Goal: Navigation & Orientation: Find specific page/section

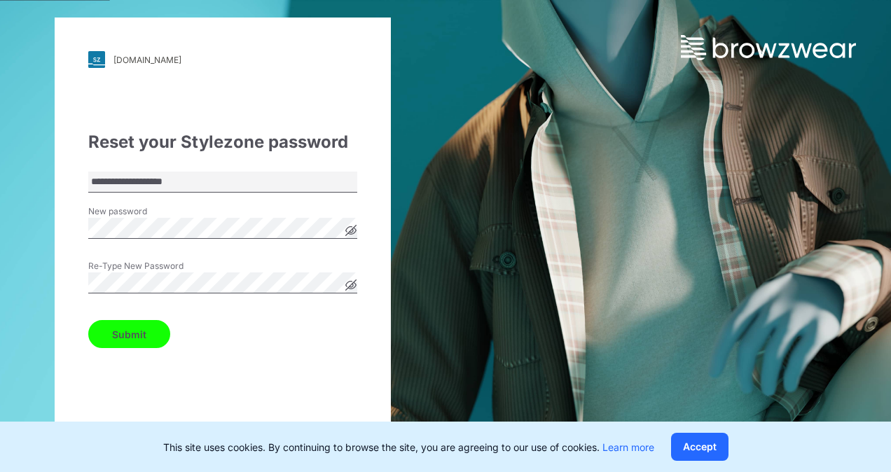
click at [95, 342] on button "Submit" at bounding box center [129, 334] width 82 height 28
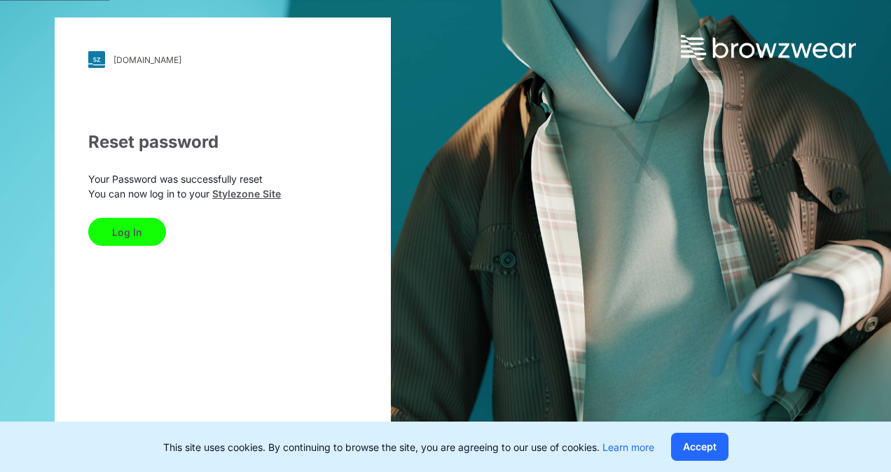
click at [143, 228] on button "Log In" at bounding box center [127, 232] width 78 height 28
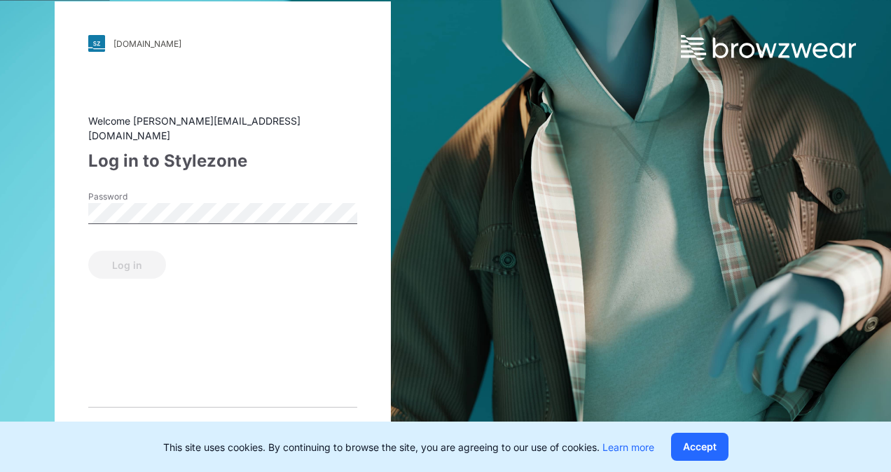
click at [216, 195] on div "Password" at bounding box center [222, 211] width 269 height 42
click at [104, 251] on button "Log in" at bounding box center [127, 265] width 78 height 28
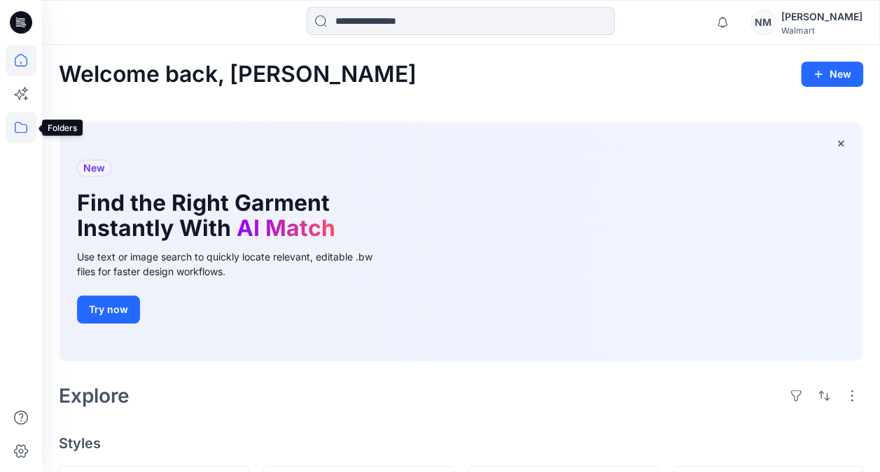
click at [17, 127] on icon at bounding box center [21, 127] width 31 height 31
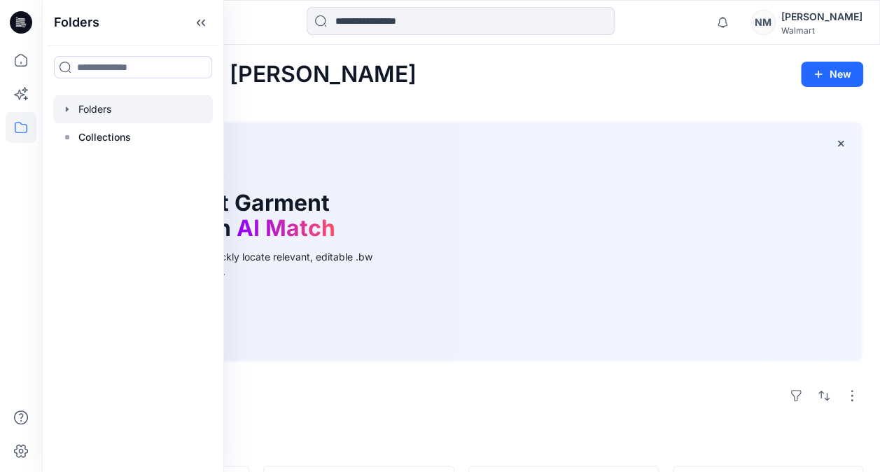
click at [83, 109] on div at bounding box center [133, 109] width 160 height 28
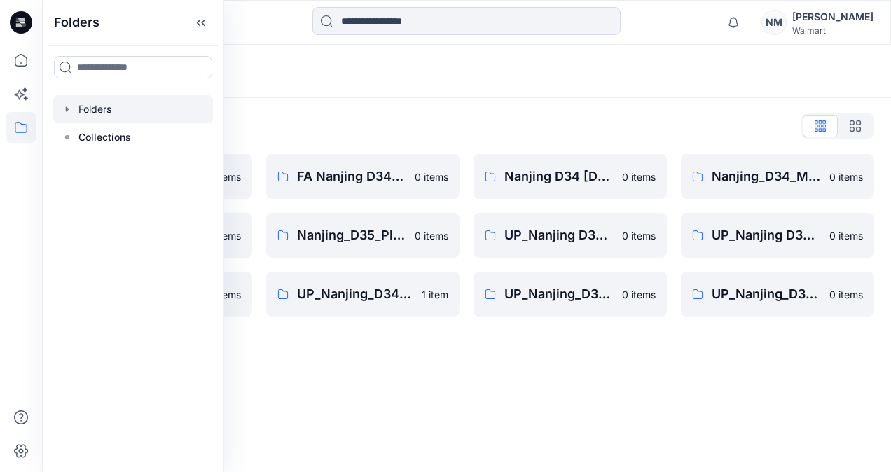
click at [726, 342] on div "Folders Folders List FA Nanjing D23 Mens Wovens 0 items Nanjing_D34_Plus Tops 0…" at bounding box center [466, 258] width 849 height 427
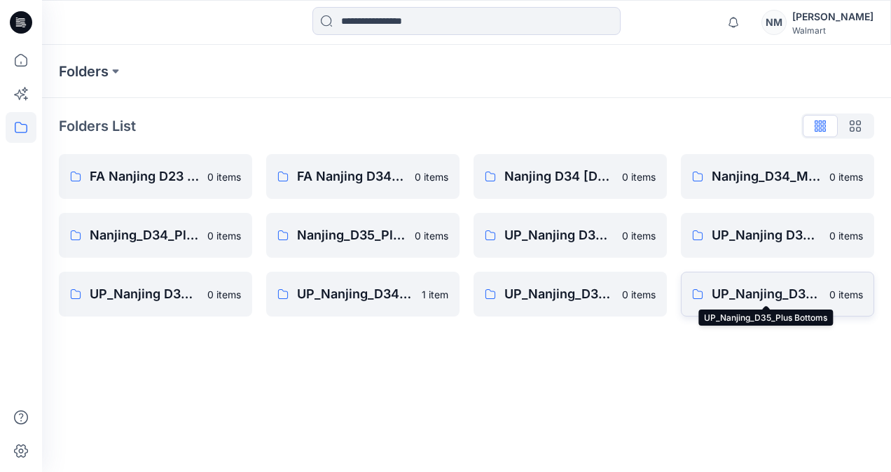
click at [796, 297] on p "UP_Nanjing_D35_Plus Bottoms" at bounding box center [765, 294] width 109 height 20
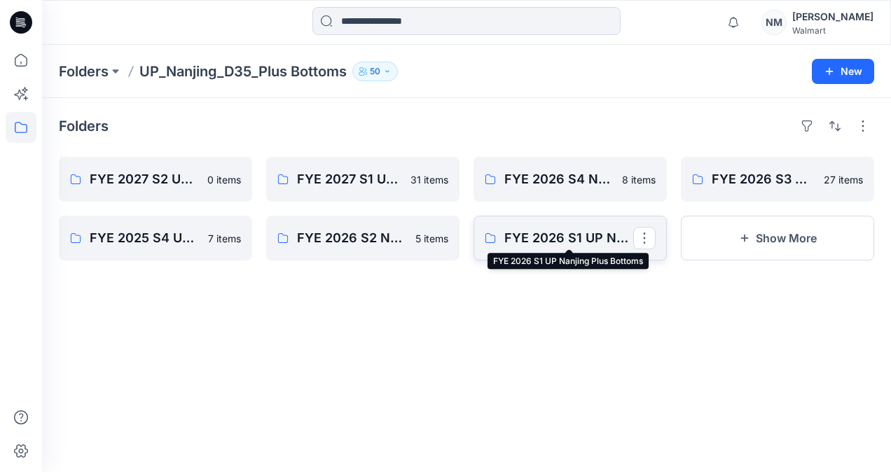
click at [546, 242] on p "FYE 2026 S1 UP Nanjing Plus Bottoms" at bounding box center [568, 238] width 129 height 20
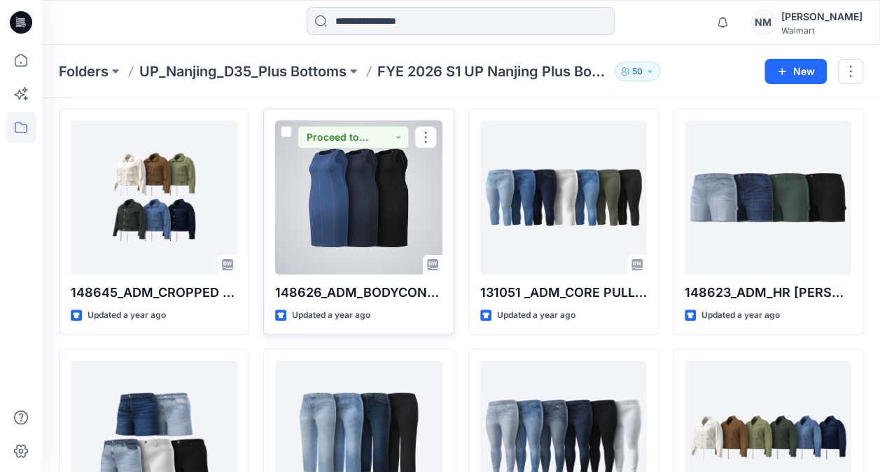
scroll to position [70, 0]
